Goal: Task Accomplishment & Management: Manage account settings

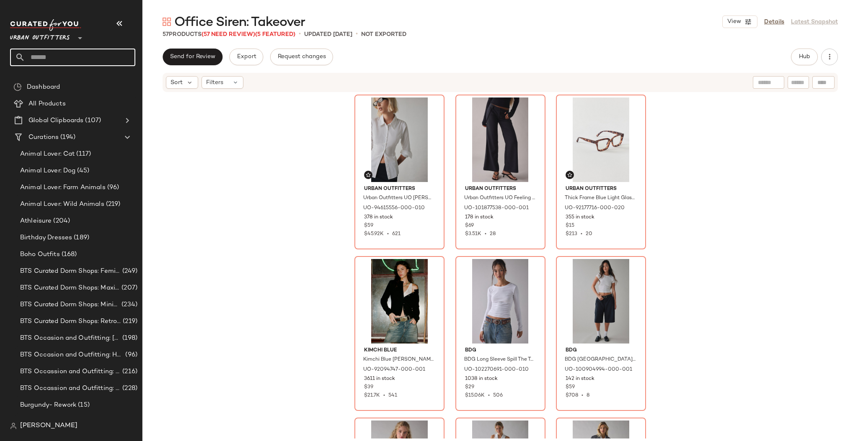
click at [69, 53] on input "text" at bounding box center [80, 58] width 110 height 18
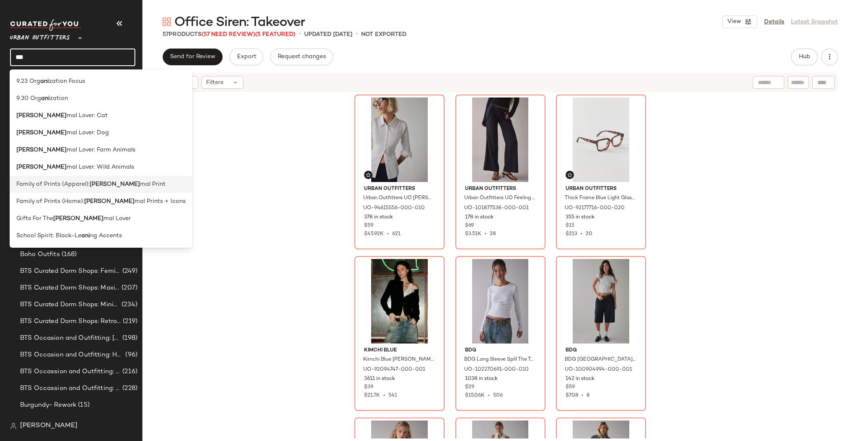
type input "***"
click at [138, 190] on div "Family of Prints (Apparel): Ani mal Print" at bounding box center [101, 184] width 183 height 17
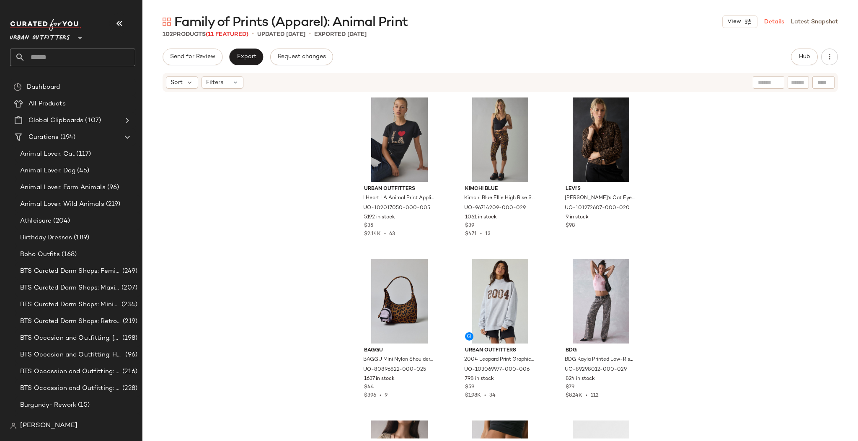
click at [780, 21] on link "Details" at bounding box center [774, 22] width 20 height 9
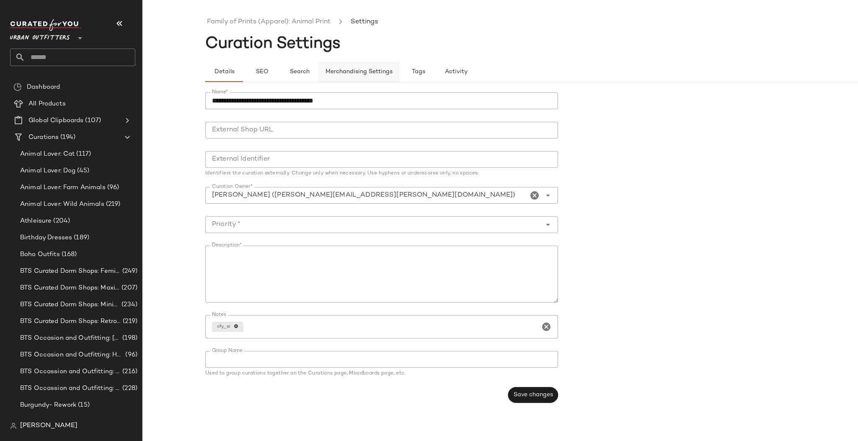
click at [391, 71] on span "Merchandising Settings" at bounding box center [358, 72] width 67 height 7
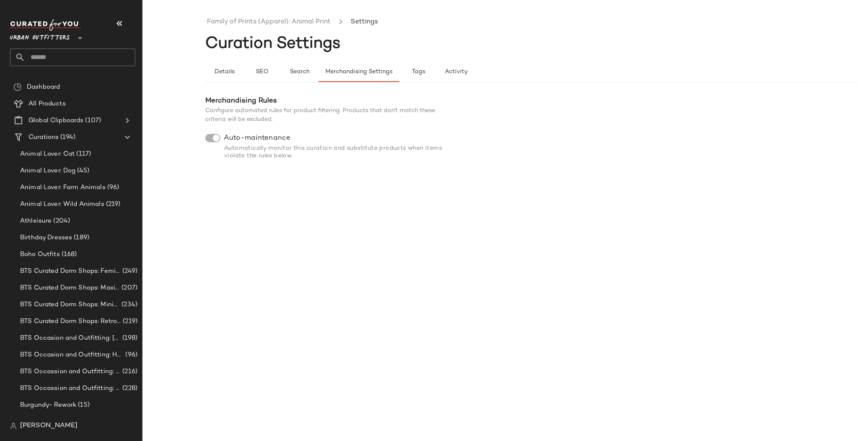
click at [207, 138] on div at bounding box center [212, 138] width 15 height 8
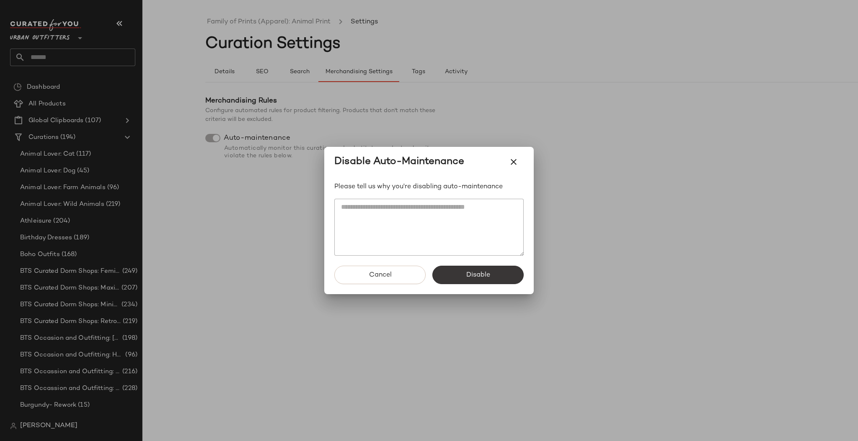
click at [486, 274] on span "Disable" at bounding box center [478, 275] width 24 height 8
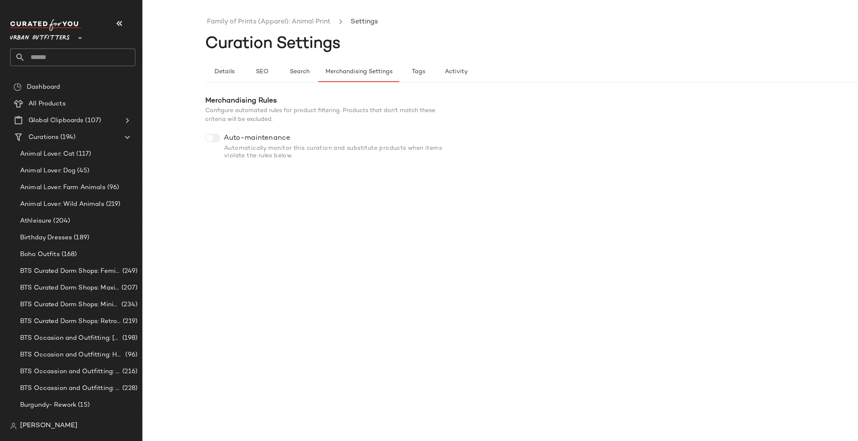
click at [223, 139] on label "Auto-maintenance" at bounding box center [255, 138] width 70 height 8
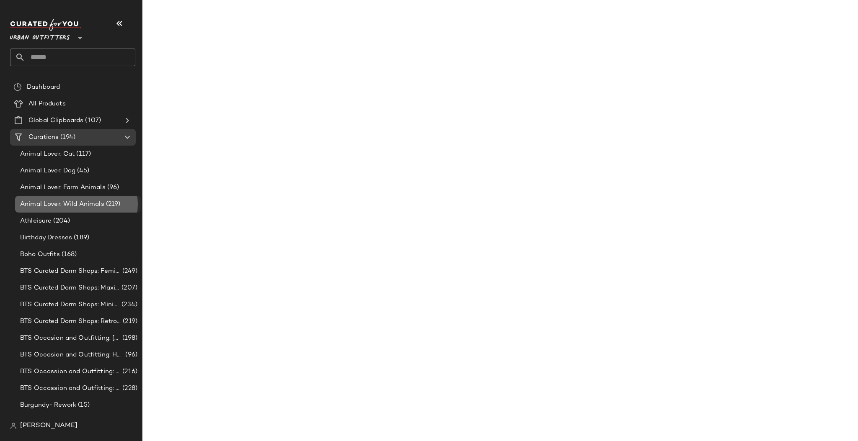
click at [62, 211] on div "Animal Lover: Wild Animals (219)" at bounding box center [78, 204] width 126 height 17
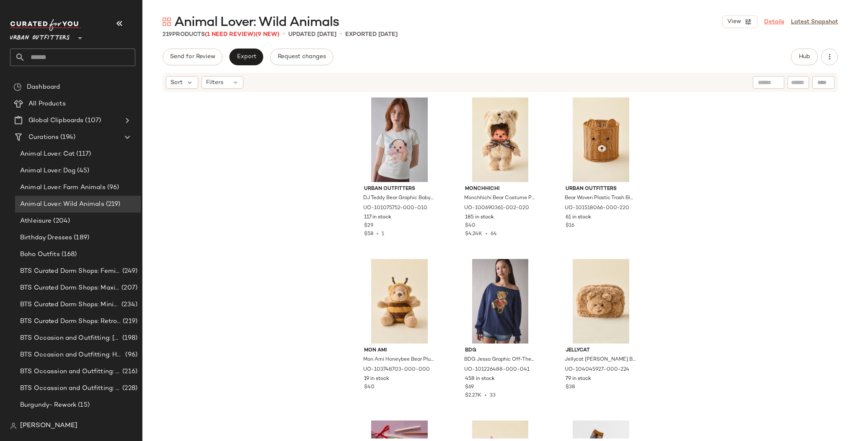
click at [768, 20] on link "Details" at bounding box center [774, 22] width 20 height 9
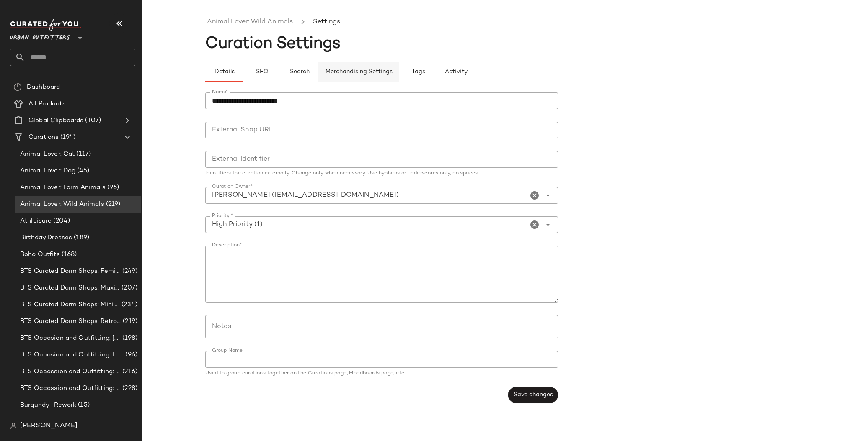
click at [380, 75] on span "Merchandising Settings" at bounding box center [358, 72] width 67 height 7
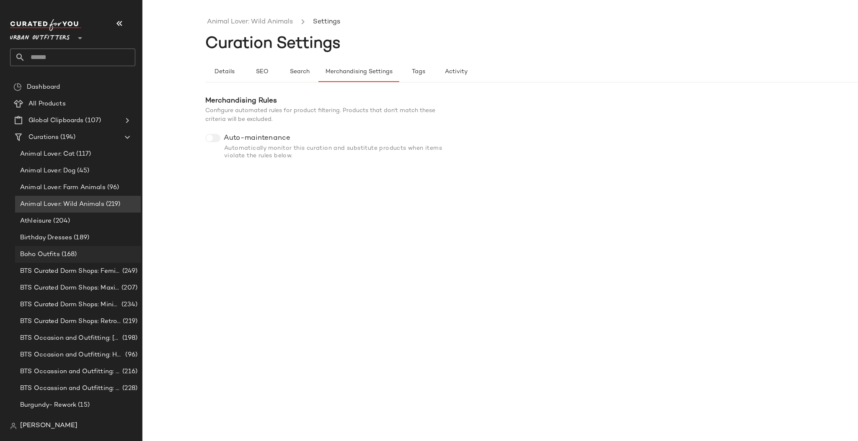
click at [70, 253] on span "(168)" at bounding box center [68, 255] width 17 height 10
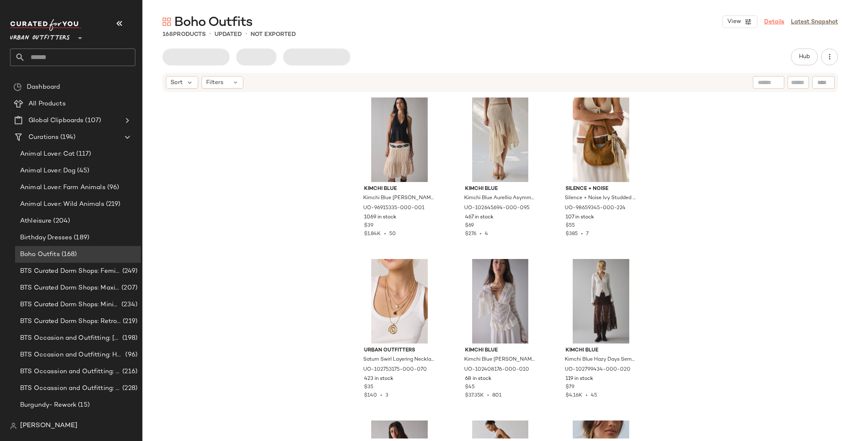
click at [773, 23] on link "Details" at bounding box center [774, 22] width 20 height 9
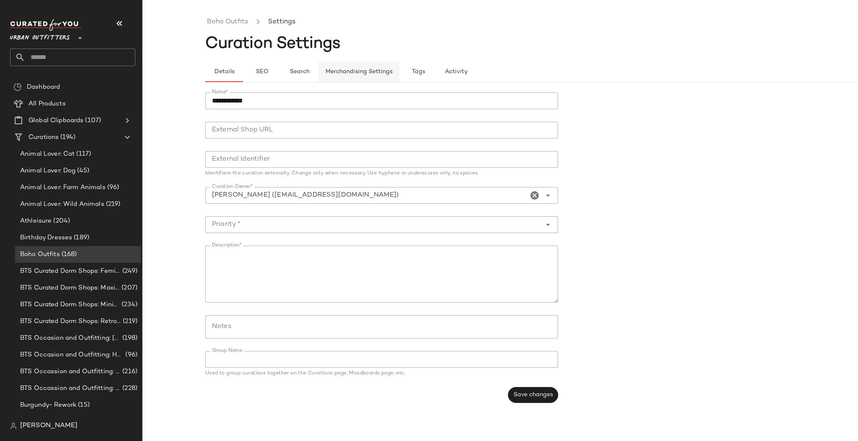
click at [384, 75] on span "Merchandising Settings" at bounding box center [358, 72] width 67 height 7
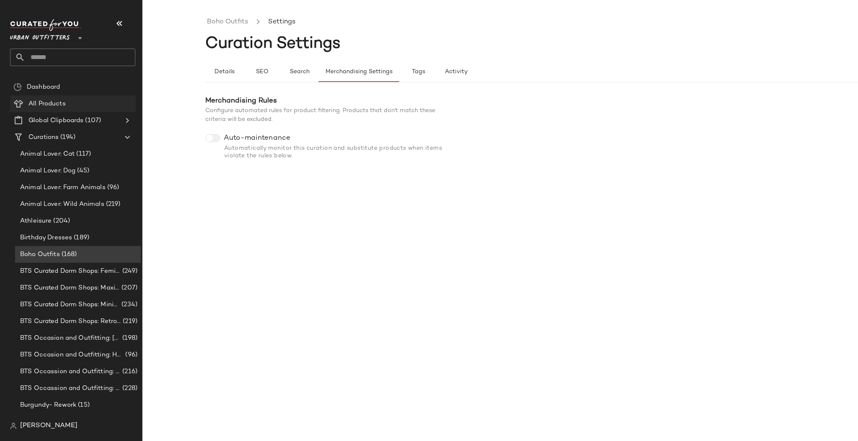
click at [70, 100] on div "All Products" at bounding box center [79, 104] width 106 height 10
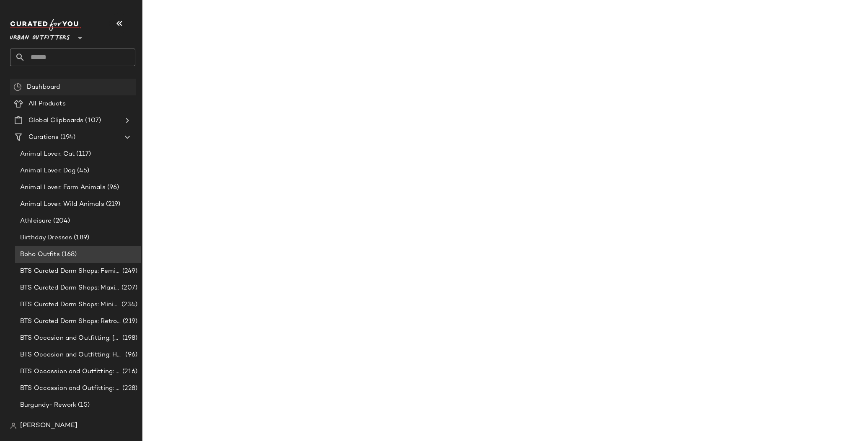
click at [72, 90] on div "Dashboard" at bounding box center [78, 87] width 108 height 10
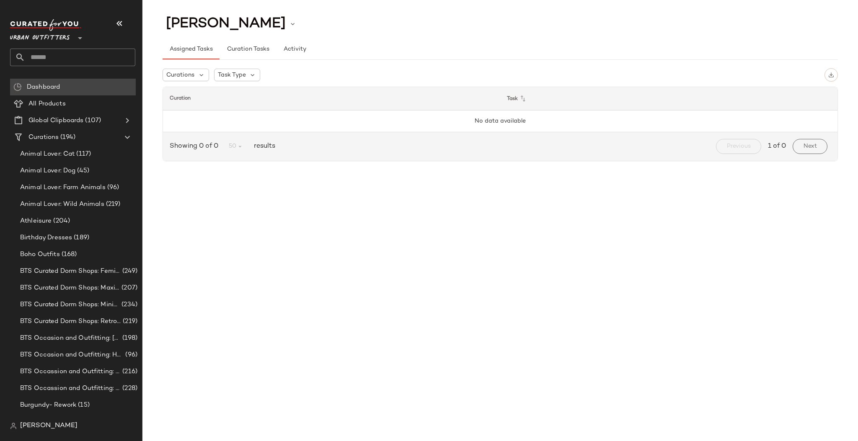
click at [72, 90] on div "Dashboard" at bounding box center [78, 87] width 108 height 10
click at [79, 124] on span "Global Clipboards" at bounding box center [55, 121] width 55 height 10
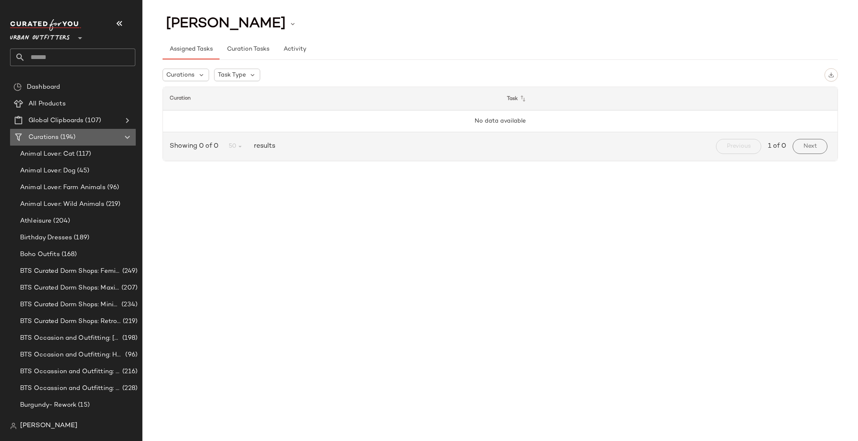
click at [81, 137] on div "Curations (194)" at bounding box center [73, 138] width 95 height 10
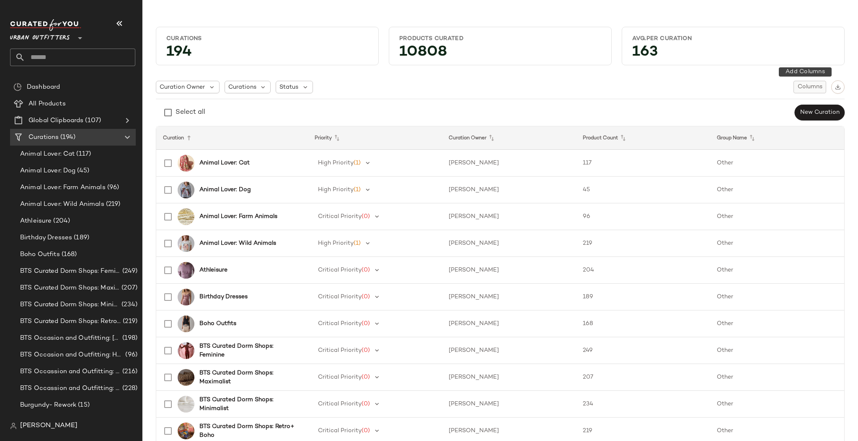
click at [798, 89] on span "Columns" at bounding box center [809, 87] width 25 height 7
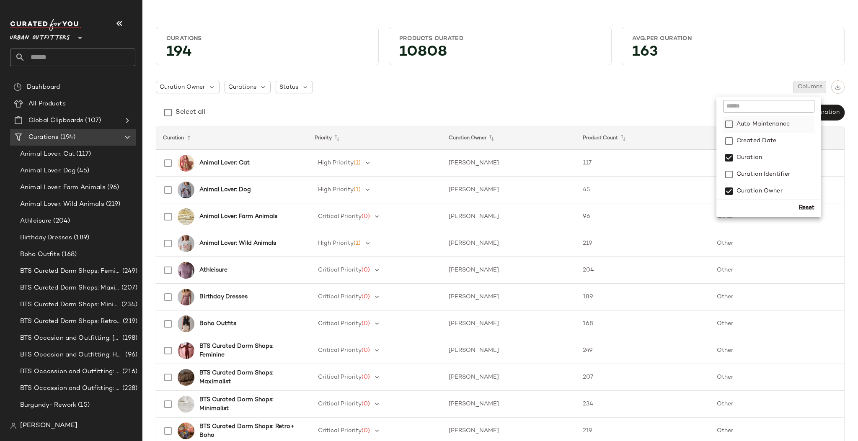
click at [767, 124] on label "Auto Maintenance" at bounding box center [761, 124] width 55 height 17
click at [810, 205] on div "Reset" at bounding box center [805, 207] width 15 height 9
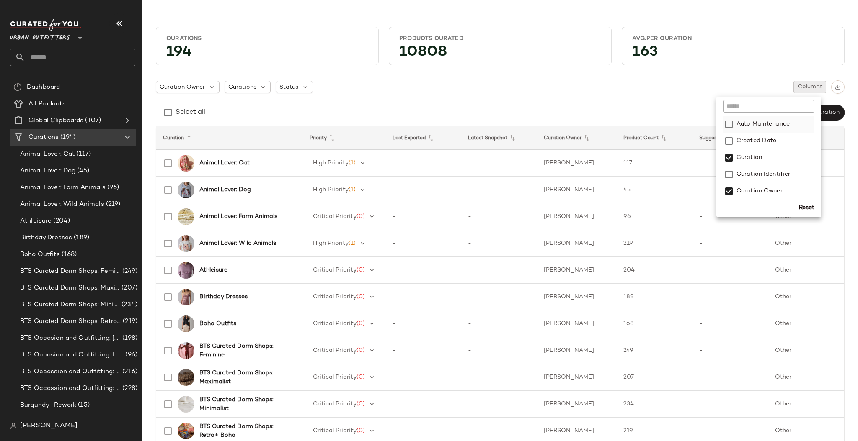
click at [778, 124] on label "Auto Maintenance" at bounding box center [761, 124] width 55 height 17
click at [639, 93] on div "Curation Owner Curations Status Columns" at bounding box center [500, 86] width 688 height 13
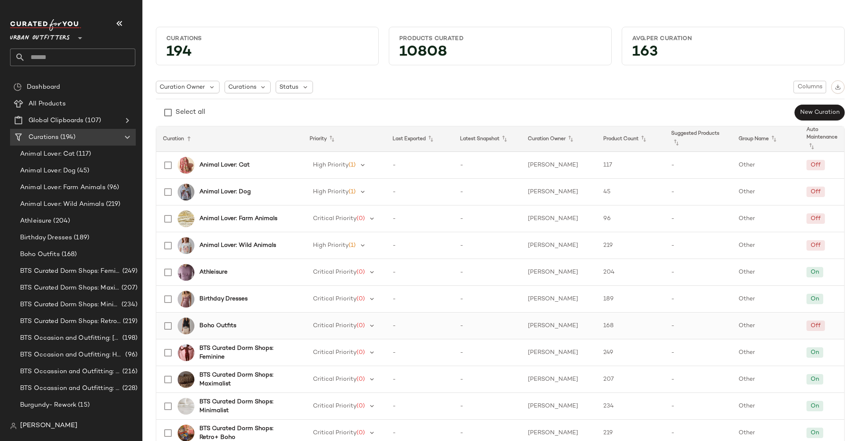
click at [217, 325] on b "Boho Outfits" at bounding box center [217, 326] width 37 height 9
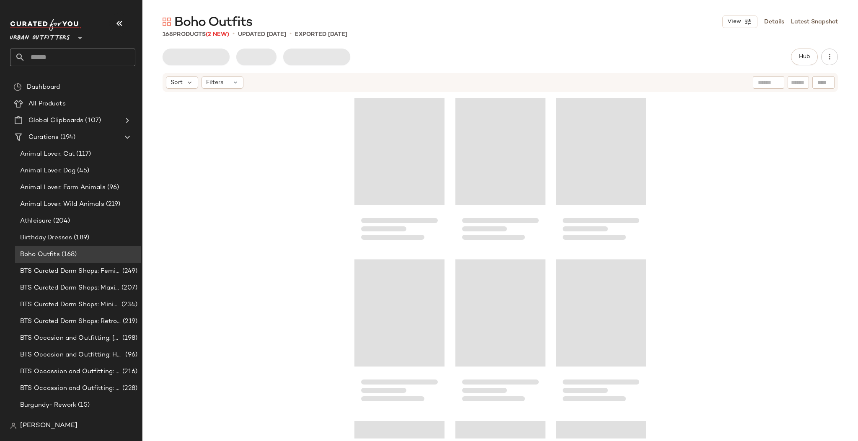
click at [816, 16] on div "View Details Latest Snapshot" at bounding box center [780, 21] width 116 height 13
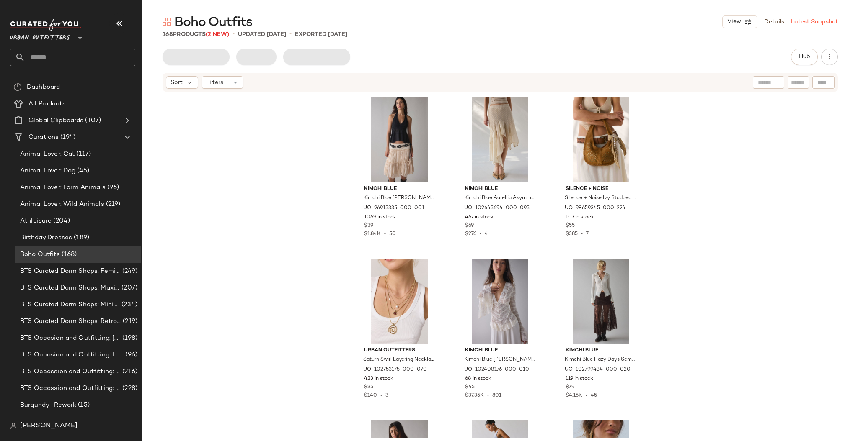
click at [816, 20] on link "Latest Snapshot" at bounding box center [814, 22] width 47 height 9
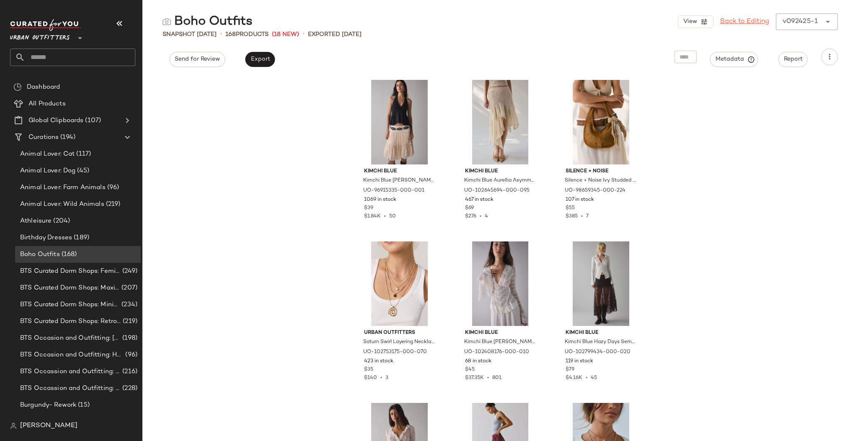
click at [748, 19] on link "Back to Editing" at bounding box center [744, 22] width 49 height 10
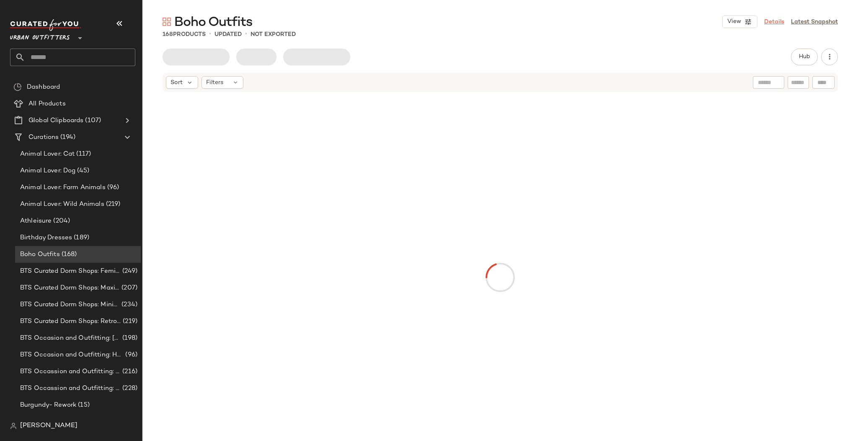
click at [771, 23] on link "Details" at bounding box center [774, 22] width 20 height 9
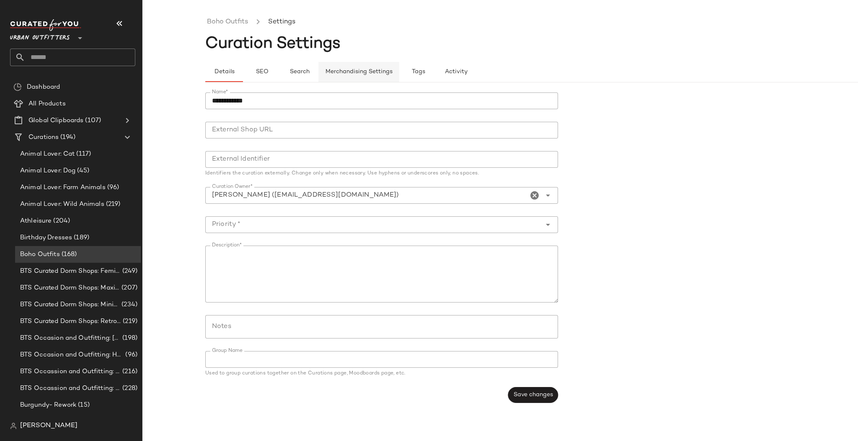
click at [351, 73] on span "Merchandising Settings" at bounding box center [358, 72] width 67 height 7
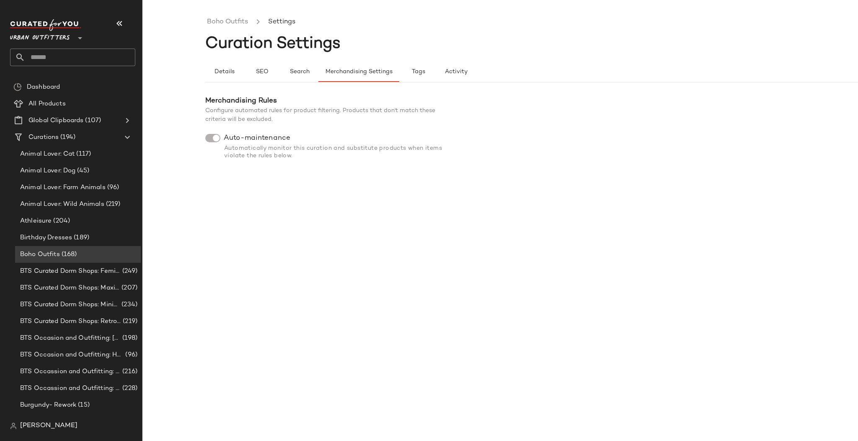
click at [376, 160] on div "Automatically monitor this curation and substitute products when items violate …" at bounding box center [330, 152] width 251 height 15
click at [206, 138] on div at bounding box center [212, 138] width 15 height 8
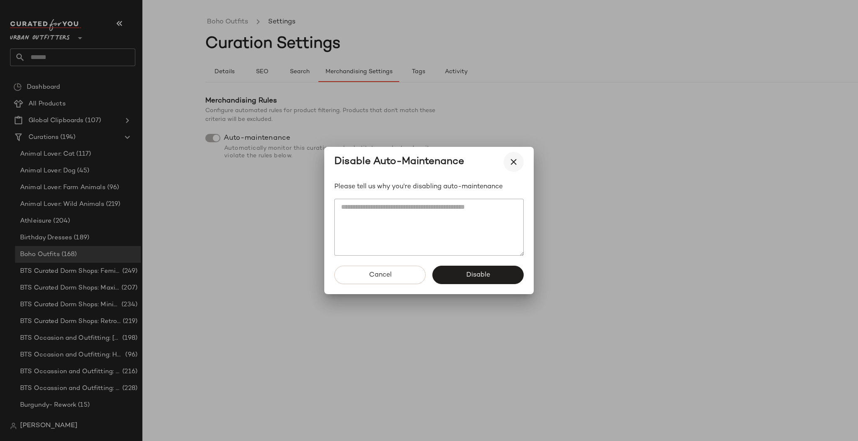
click at [521, 164] on button "button" at bounding box center [513, 162] width 20 height 20
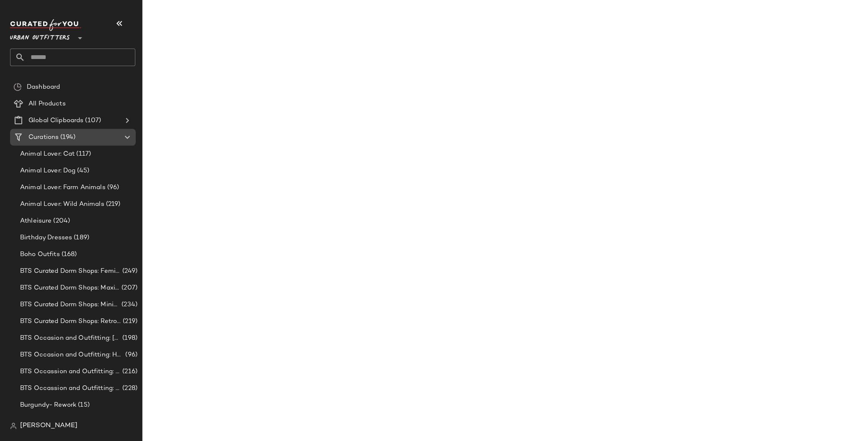
click at [77, 137] on div "Curations (194)" at bounding box center [73, 138] width 95 height 10
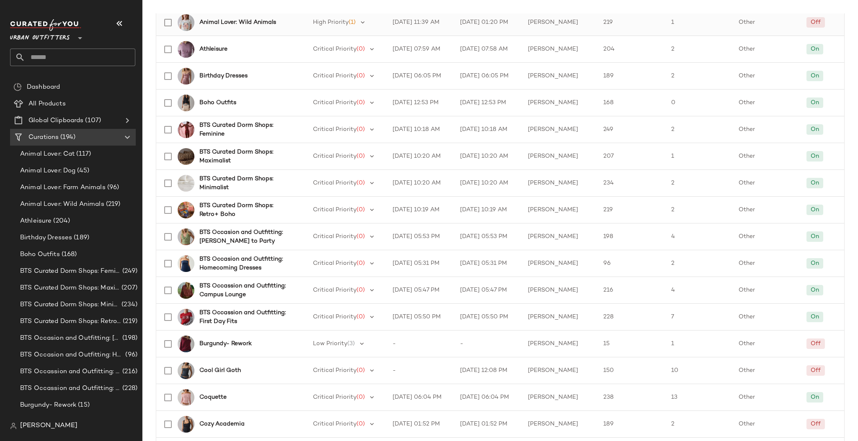
scroll to position [335, 0]
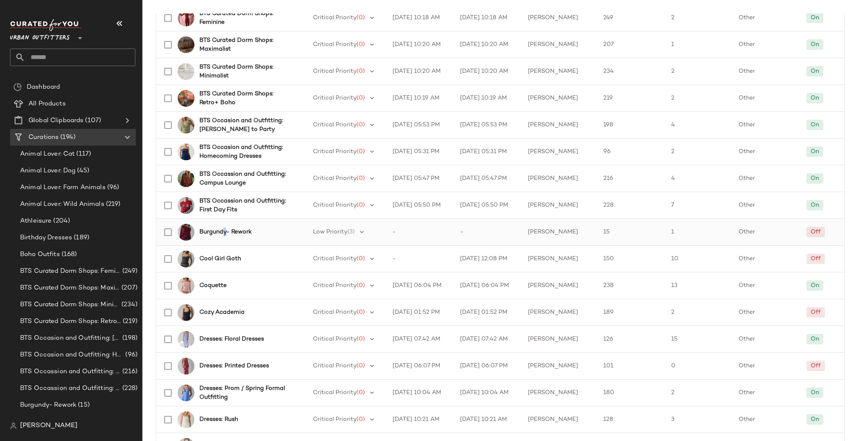
drag, startPoint x: 248, startPoint y: 233, endPoint x: 224, endPoint y: 241, distance: 24.6
click at [224, 241] on div "Burgundy- Rework" at bounding box center [227, 232] width 138 height 20
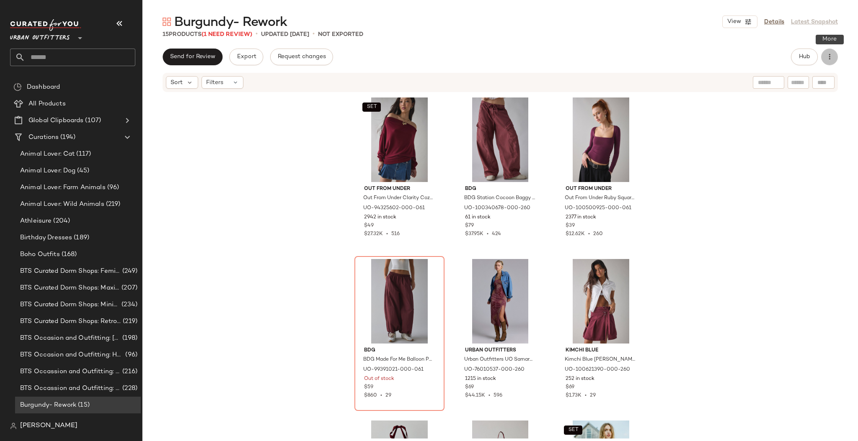
click at [832, 61] on icon "button" at bounding box center [829, 57] width 8 height 8
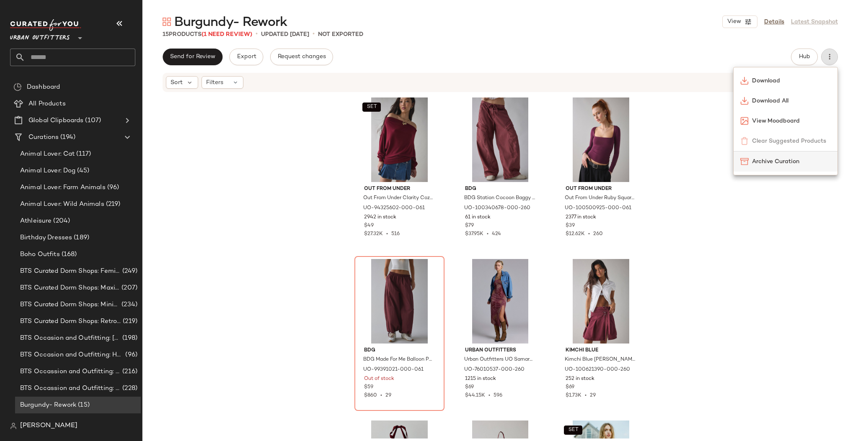
click at [769, 168] on div "Archive Curation" at bounding box center [785, 162] width 104 height 20
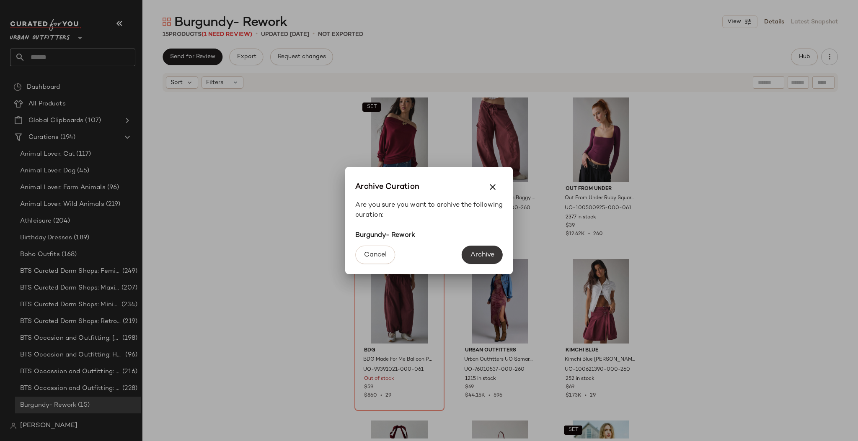
click at [478, 253] on span "Archive" at bounding box center [482, 255] width 24 height 8
click at [489, 257] on span "Archive" at bounding box center [482, 255] width 24 height 8
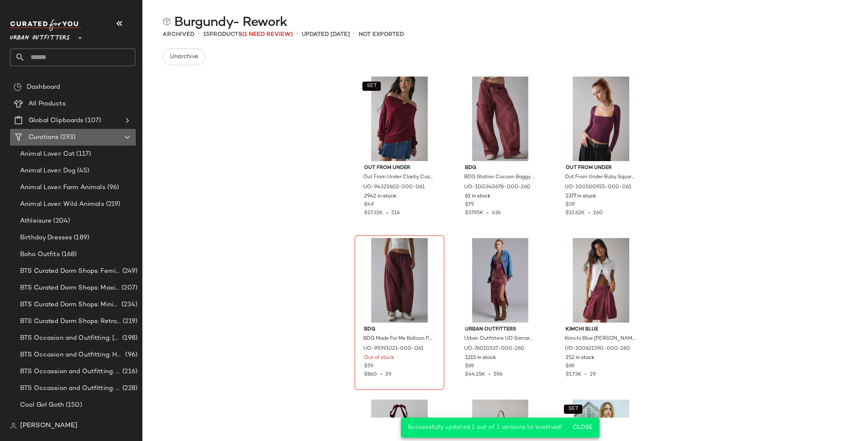
click at [47, 139] on span "Curations" at bounding box center [43, 138] width 30 height 10
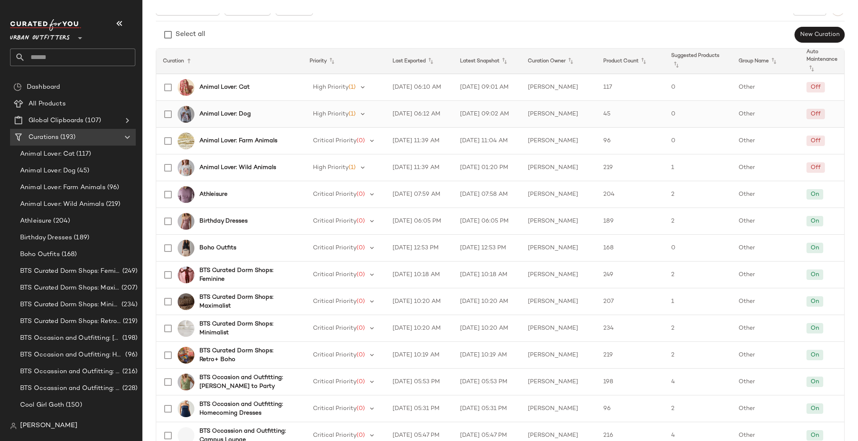
scroll to position [111, 0]
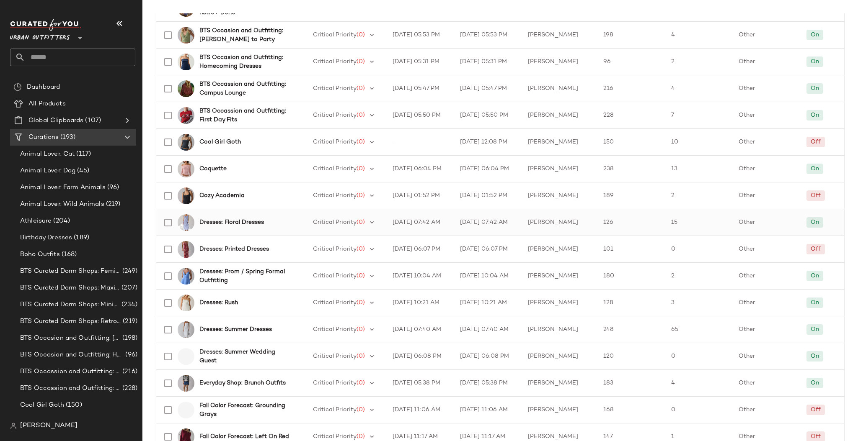
scroll to position [446, 0]
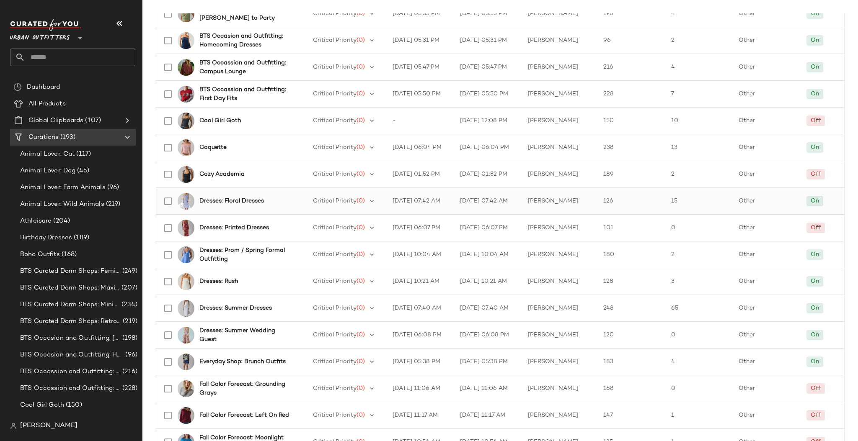
scroll to position [335, 0]
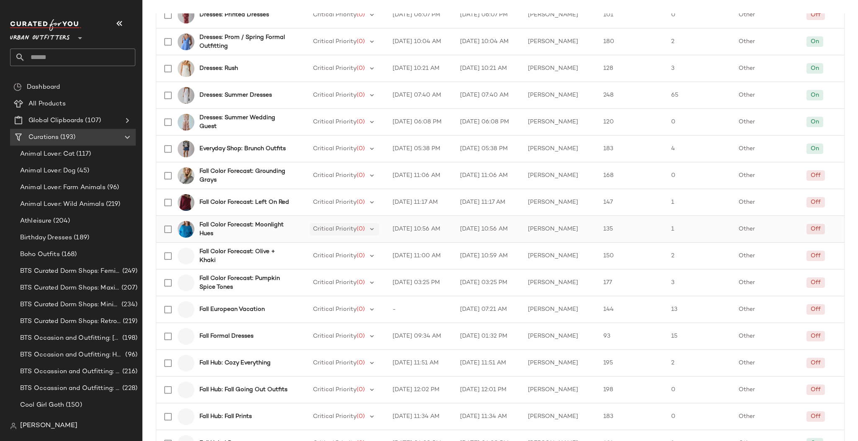
scroll to position [670, 0]
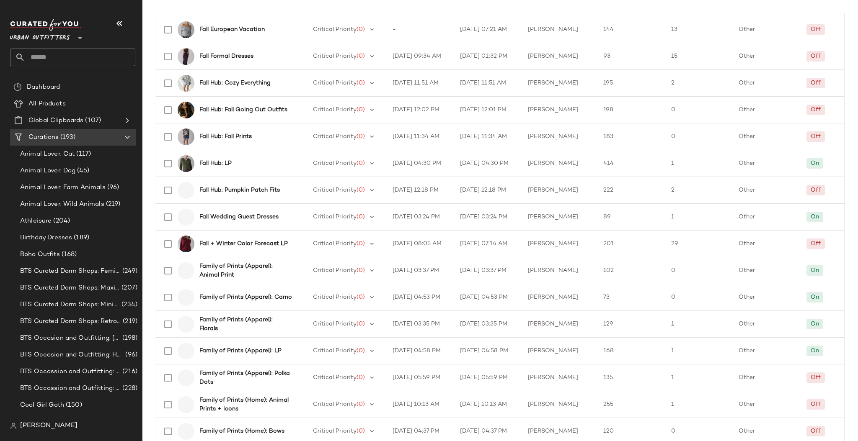
scroll to position [1005, 0]
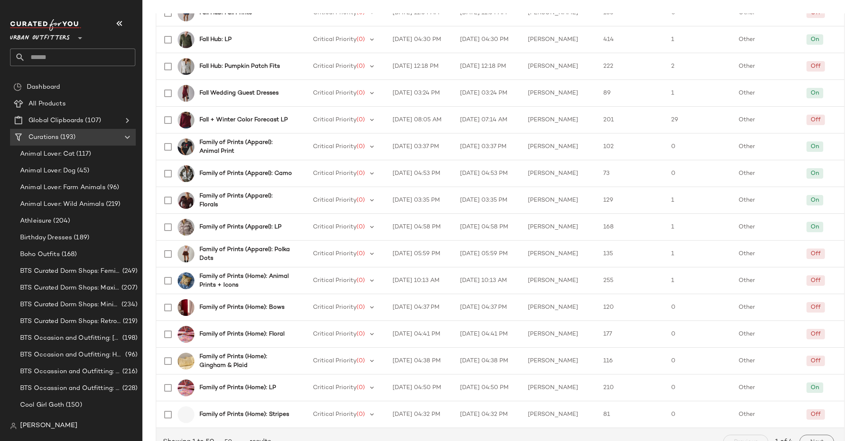
scroll to position [1099, 0]
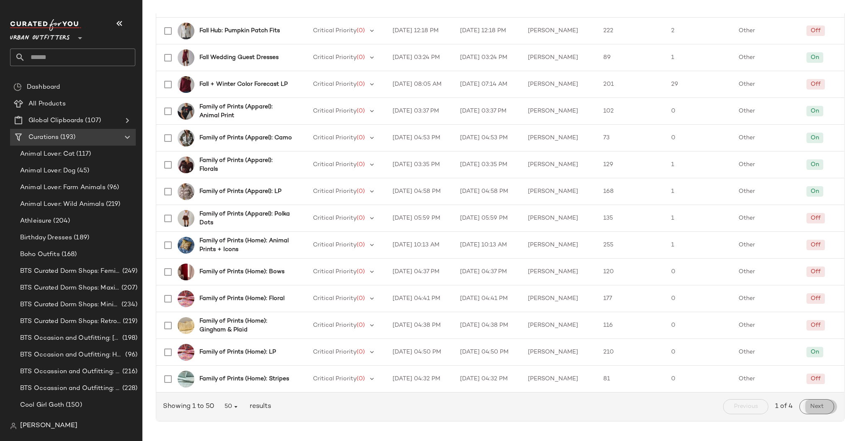
click at [818, 407] on span "Next" at bounding box center [816, 407] width 14 height 7
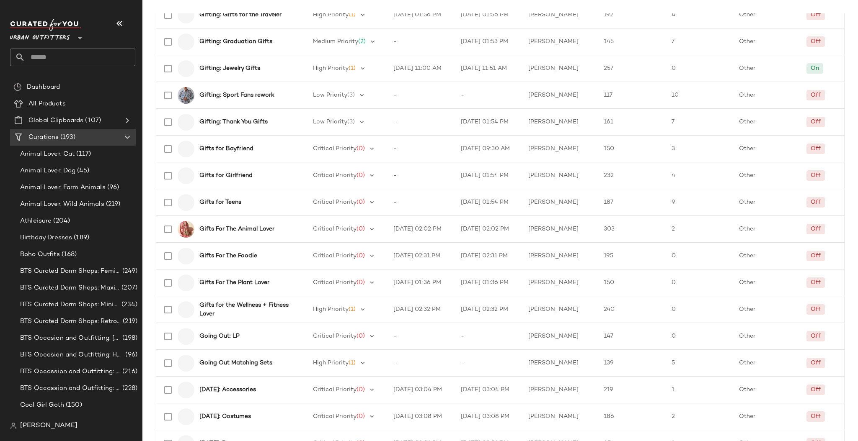
scroll to position [558, 0]
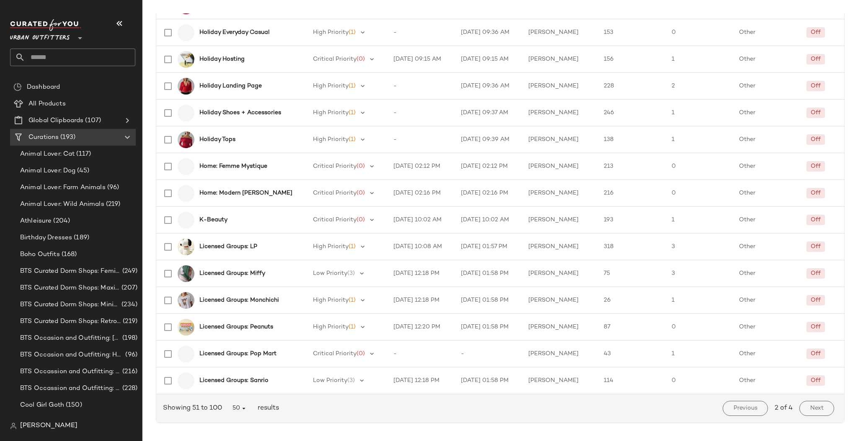
scroll to position [1099, 0]
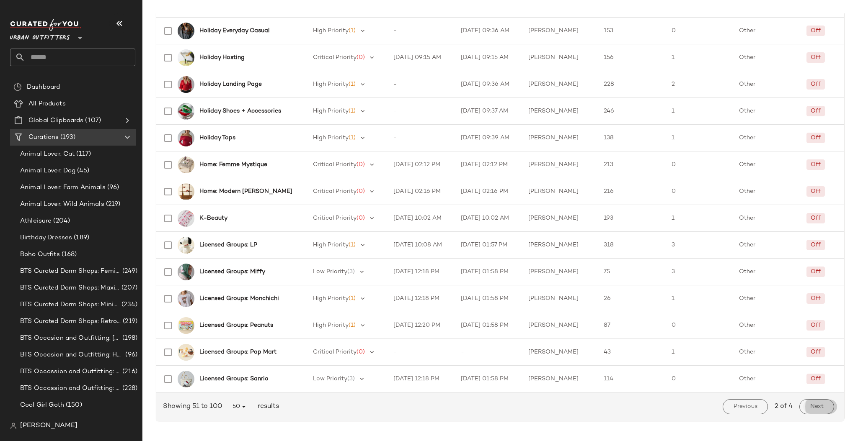
click at [802, 407] on button "Next" at bounding box center [816, 406] width 35 height 15
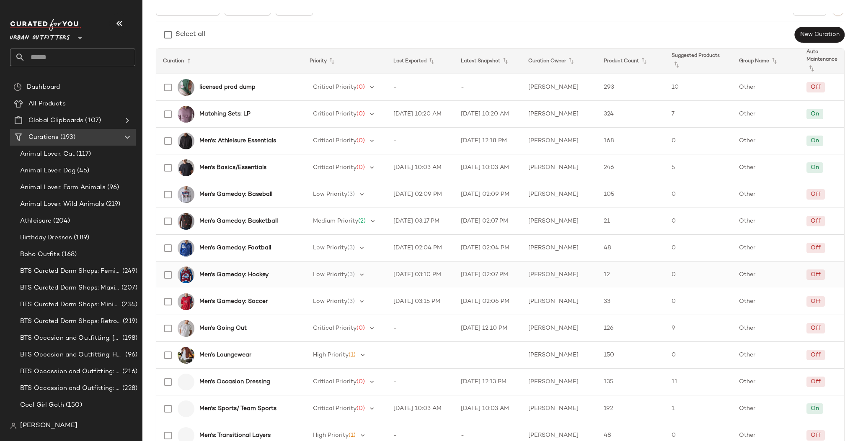
scroll to position [111, 0]
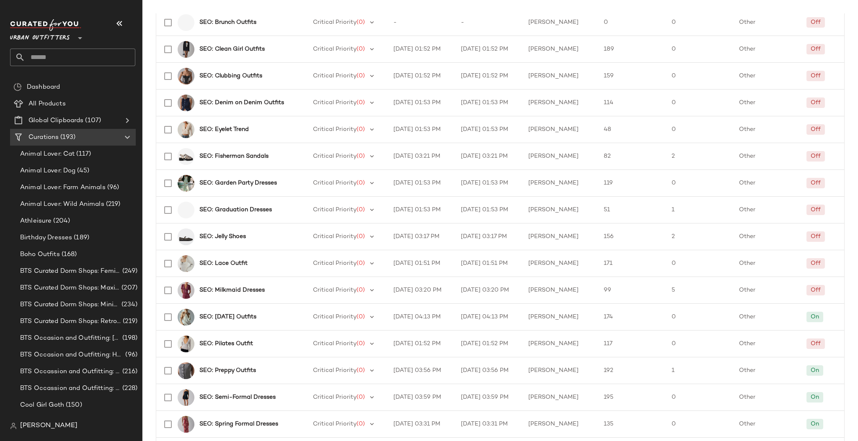
scroll to position [1099, 0]
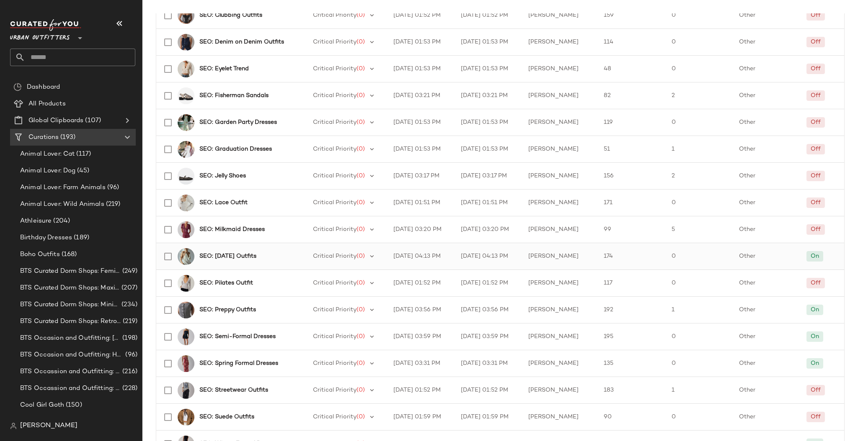
scroll to position [876, 0]
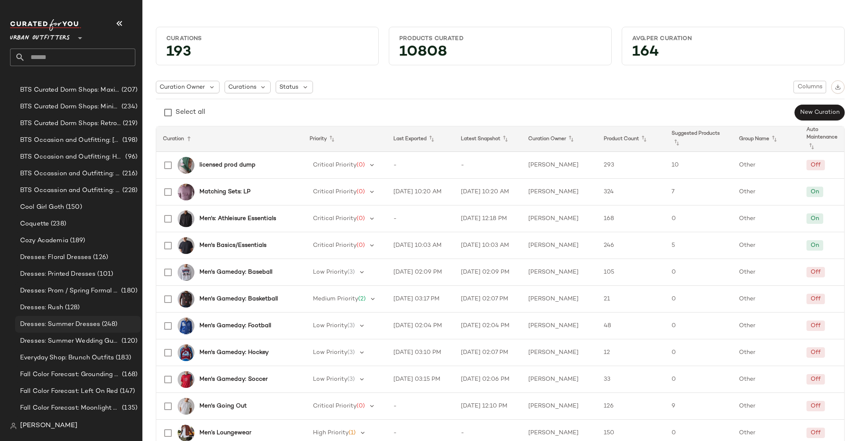
scroll to position [335, 0]
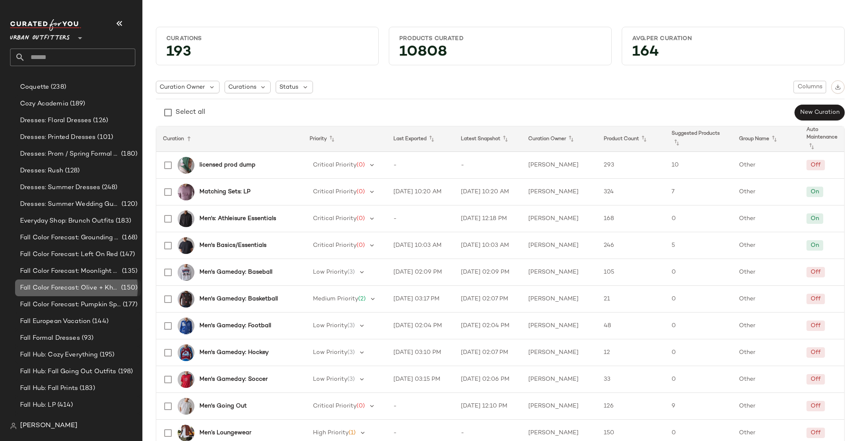
click at [97, 282] on div "Fall Color Forecast: Olive + Khaki (150)" at bounding box center [78, 288] width 126 height 17
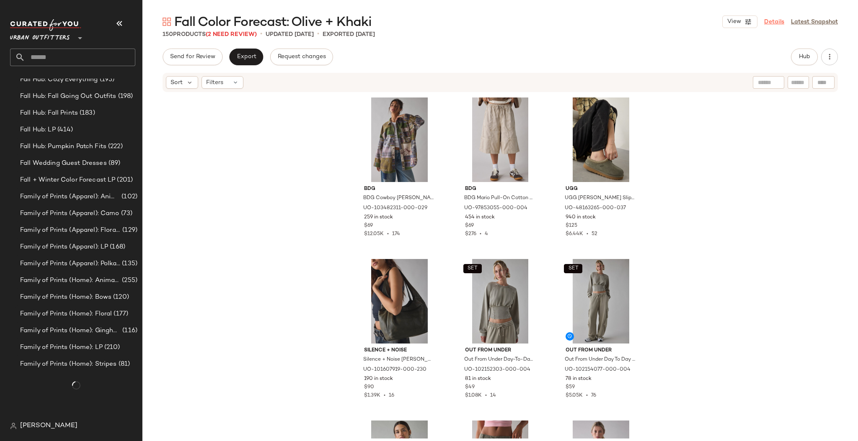
scroll to position [591, 0]
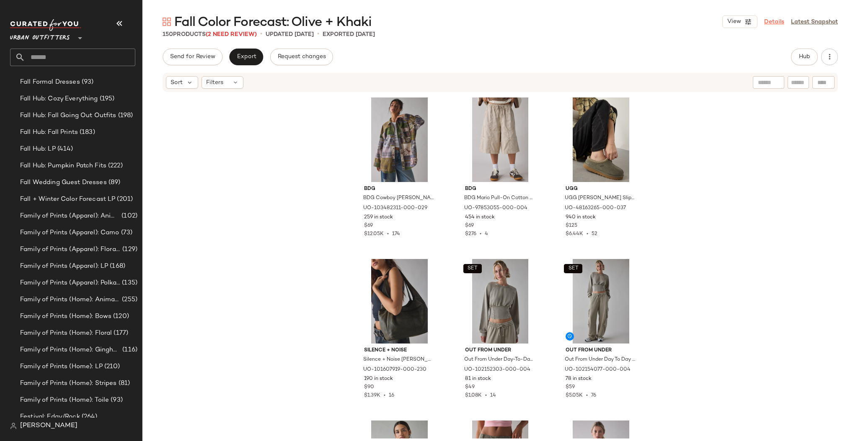
click at [781, 18] on link "Details" at bounding box center [774, 22] width 20 height 9
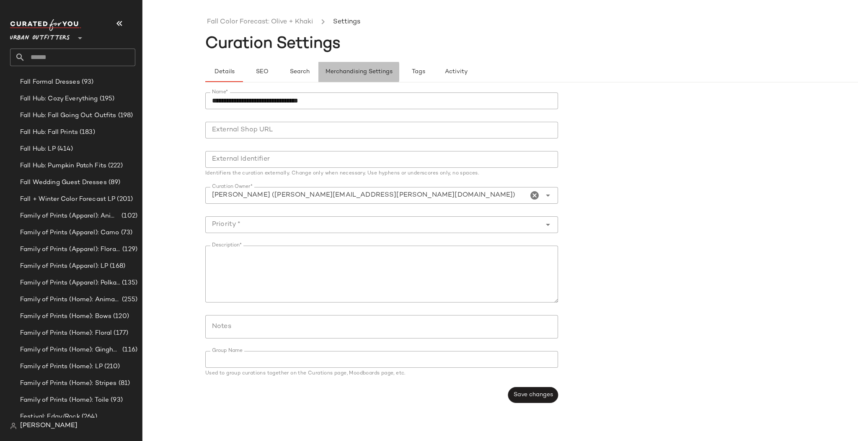
click at [383, 70] on span "Merchandising Settings" at bounding box center [358, 72] width 67 height 7
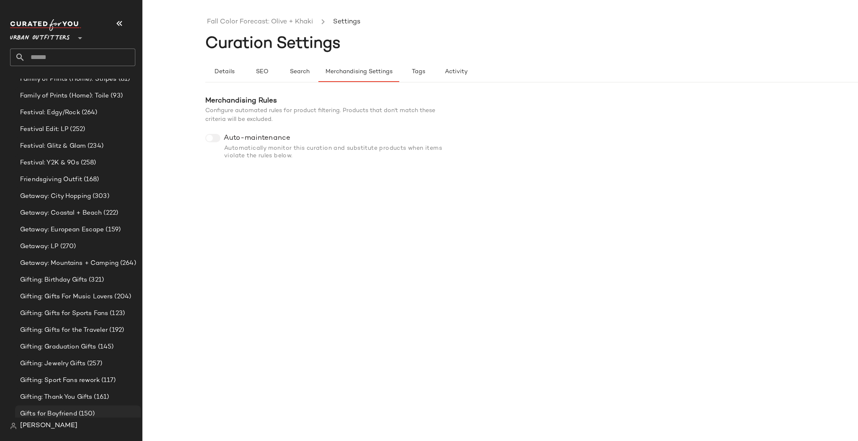
scroll to position [1149, 0]
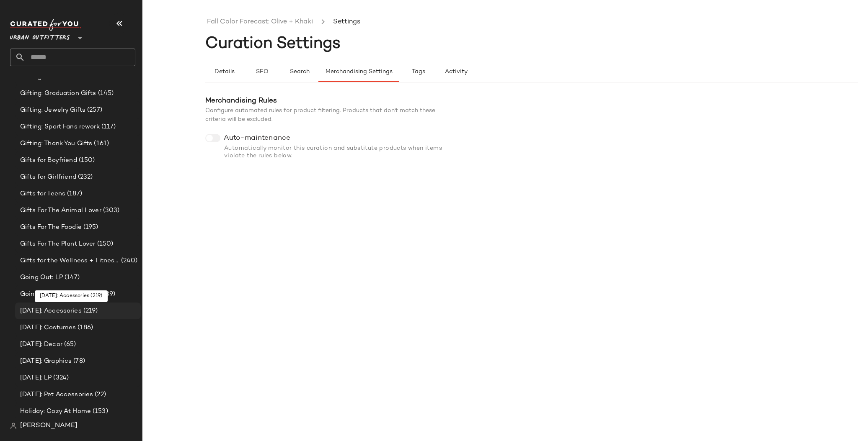
click at [98, 311] on span "(219)" at bounding box center [90, 312] width 16 height 10
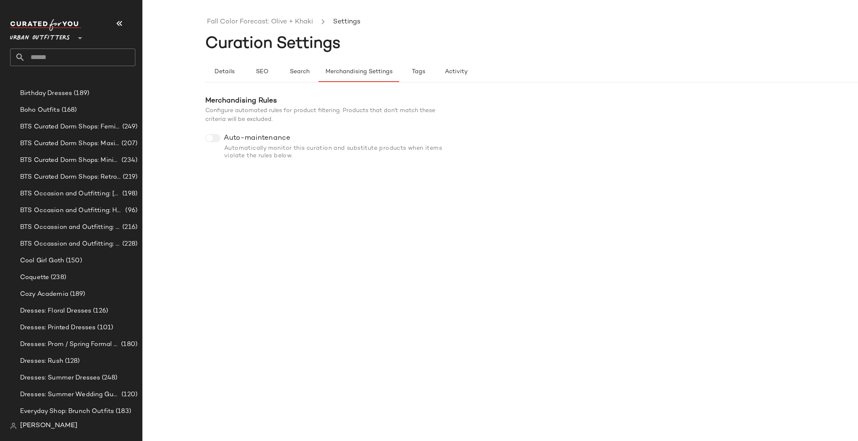
scroll to position [0, 0]
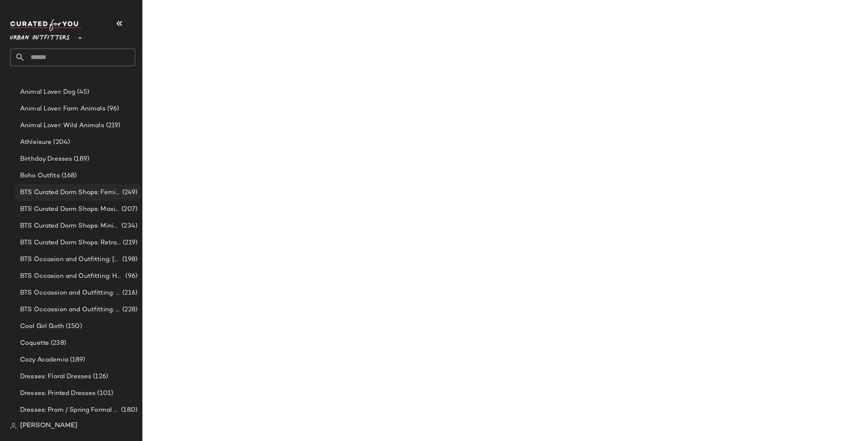
scroll to position [111, 0]
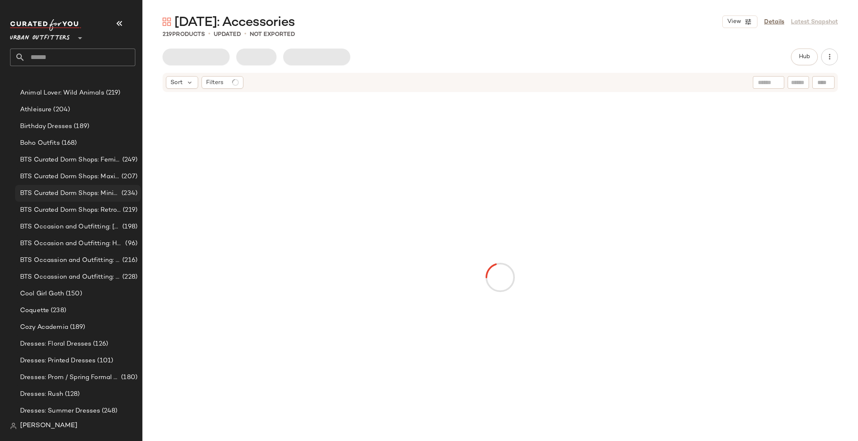
click at [108, 195] on span "BTS Curated Dorm Shops: Minimalist" at bounding box center [70, 194] width 100 height 10
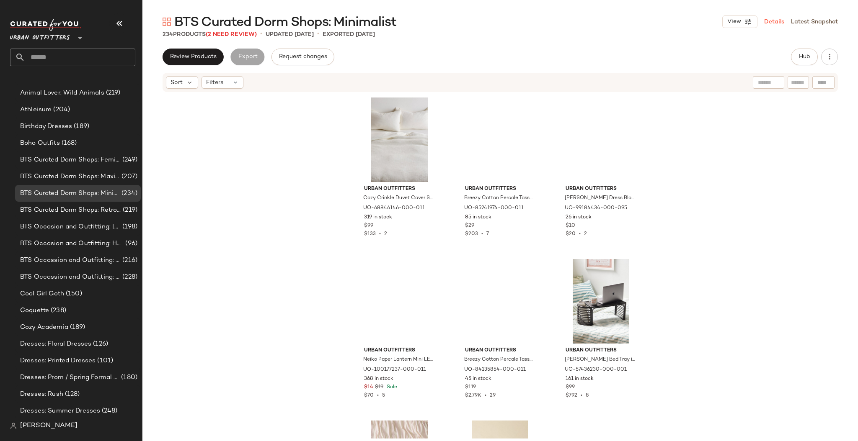
click at [776, 21] on link "Details" at bounding box center [774, 22] width 20 height 9
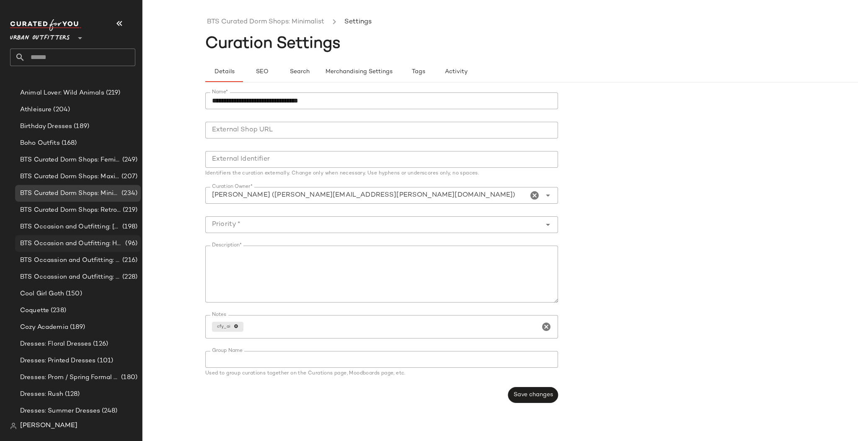
click at [105, 241] on span "BTS Occasion and Outfitting: Homecoming Dresses" at bounding box center [71, 244] width 103 height 10
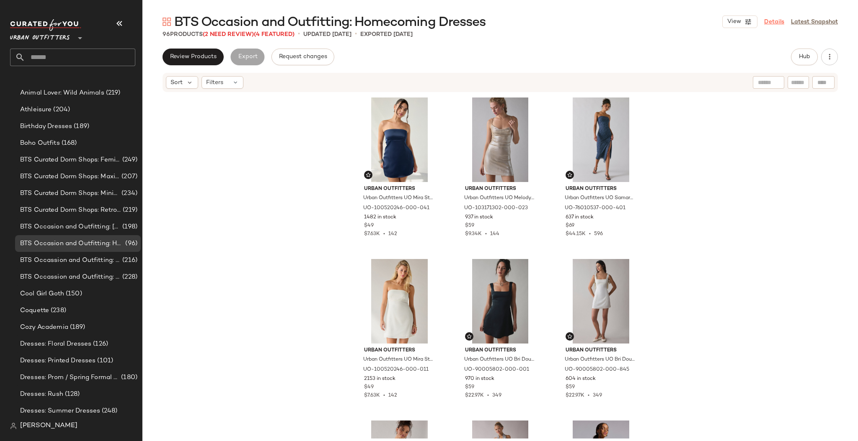
click at [776, 20] on link "Details" at bounding box center [774, 22] width 20 height 9
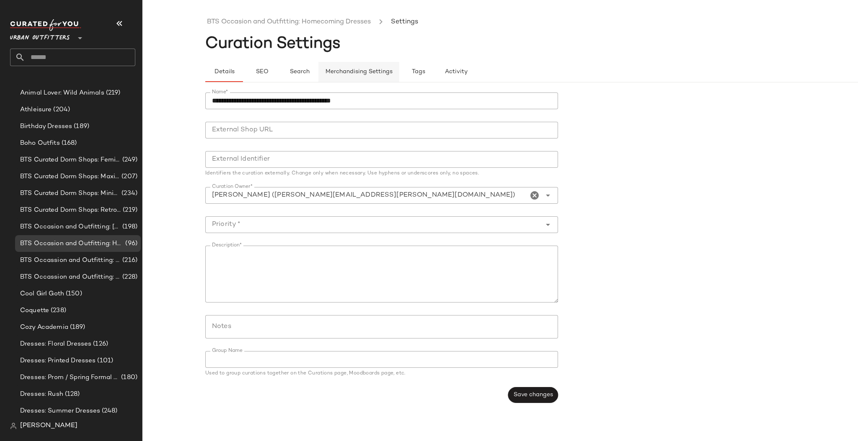
click at [353, 74] on span "Merchandising Settings" at bounding box center [358, 72] width 67 height 7
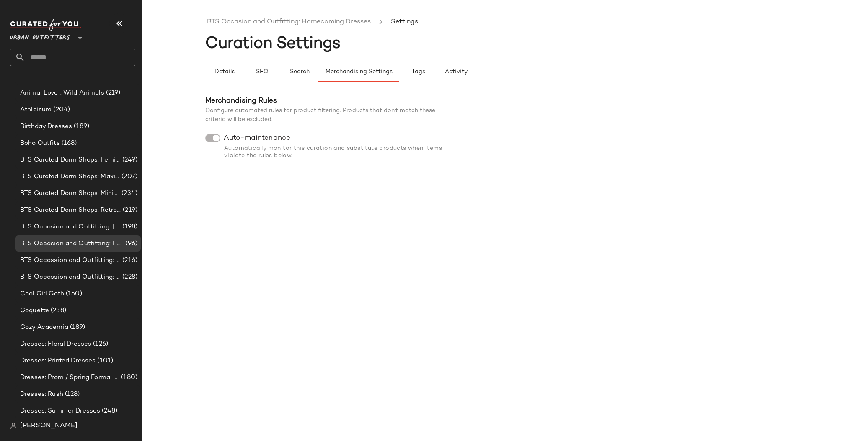
click at [249, 157] on div "Automatically monitor this curation and substitute products when items violate …" at bounding box center [330, 152] width 251 height 15
click at [296, 105] on div "Merchandising Rules Configure automated rules for product filtering. Products t…" at bounding box center [330, 110] width 251 height 28
click at [275, 111] on span "Configure automated rules for product filtering. Products that don't match thes…" at bounding box center [320, 115] width 230 height 15
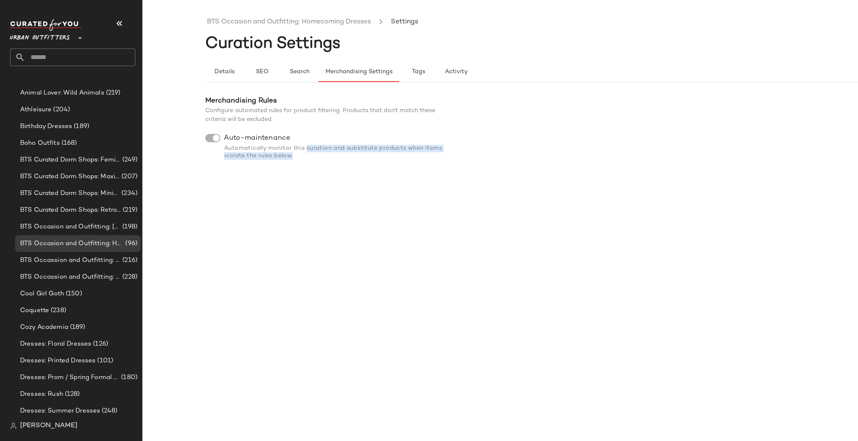
click at [306, 153] on div "Automatically monitor this curation and substitute products when items violate …" at bounding box center [330, 152] width 251 height 15
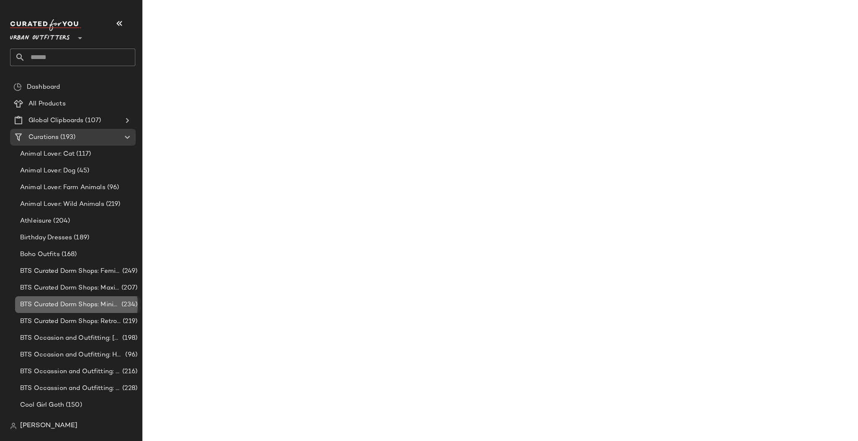
click at [107, 310] on div "BTS Curated Dorm Shops: Minimalist (234)" at bounding box center [78, 304] width 126 height 17
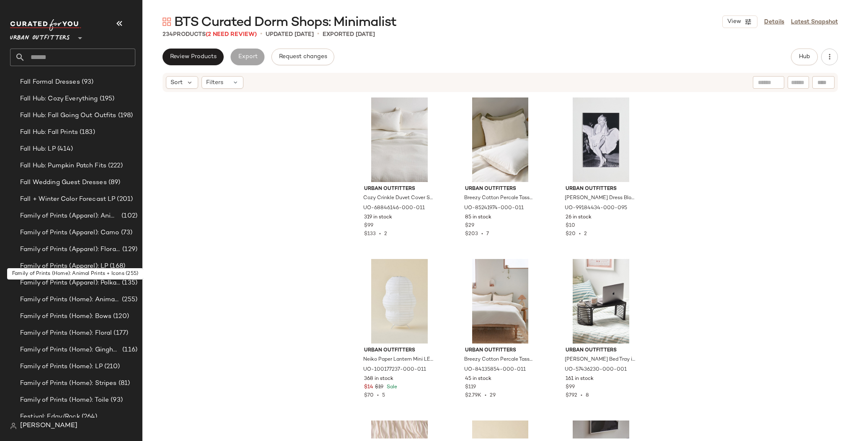
scroll to position [926, 0]
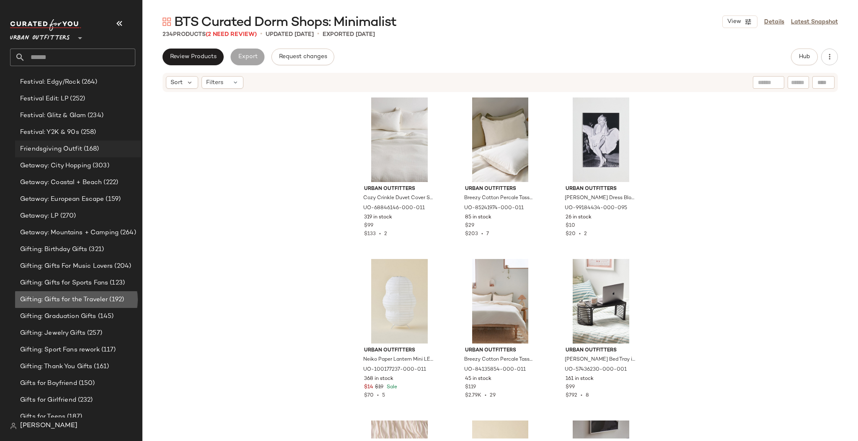
click at [116, 300] on span "(192)" at bounding box center [116, 300] width 16 height 10
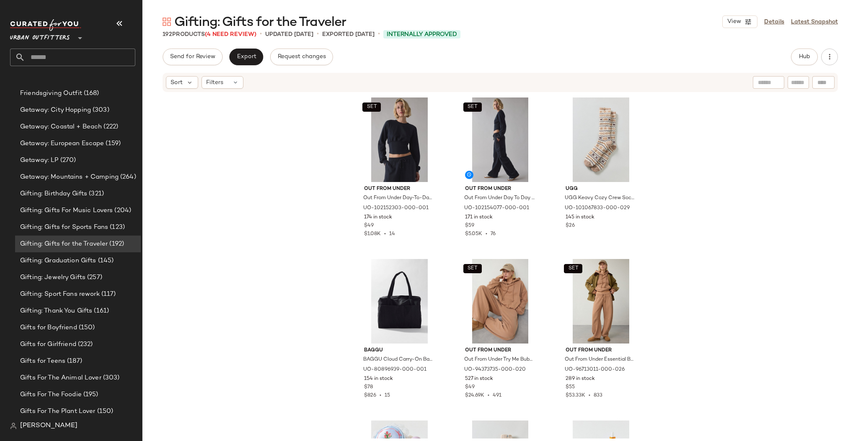
scroll to position [759, 0]
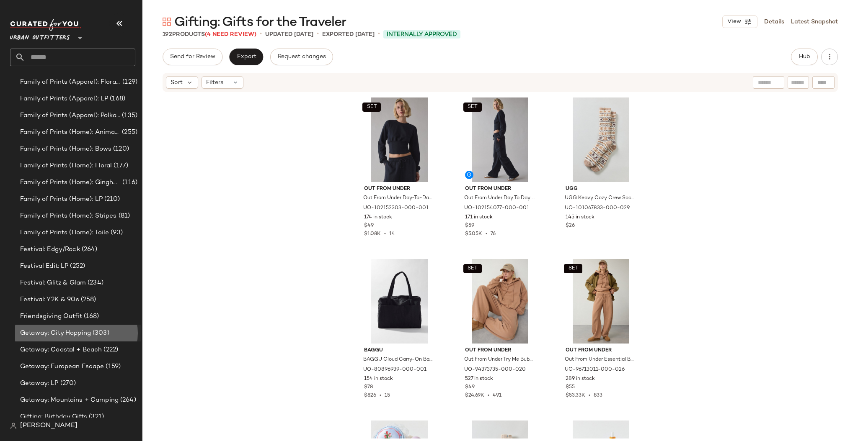
click at [114, 340] on div "Getaway: City Hopping (303)" at bounding box center [78, 333] width 126 height 17
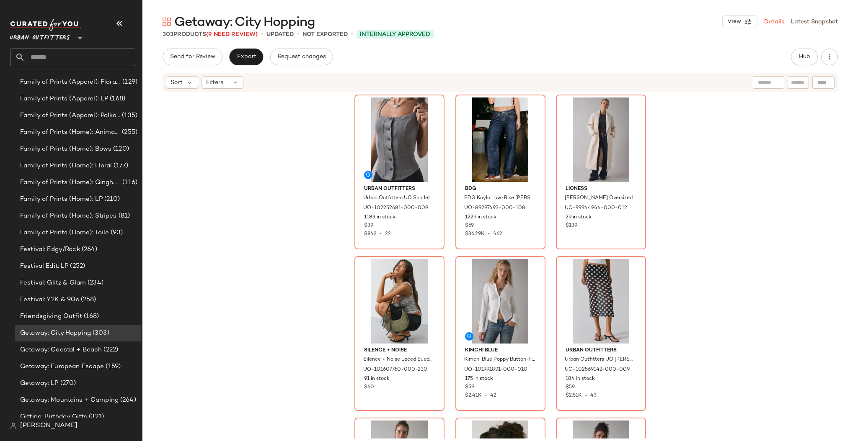
click at [774, 23] on link "Details" at bounding box center [774, 22] width 20 height 9
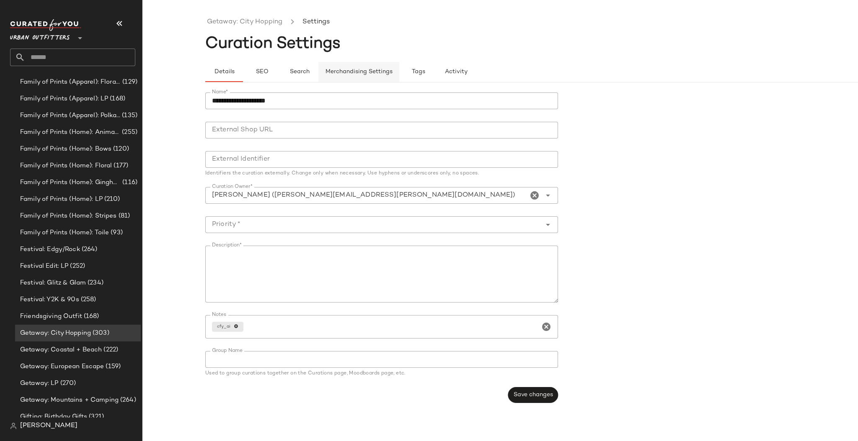
click at [353, 73] on span "Merchandising Settings" at bounding box center [358, 72] width 67 height 7
